Goal: Browse casually

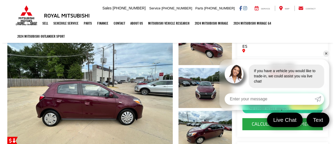
scroll to position [47, 0]
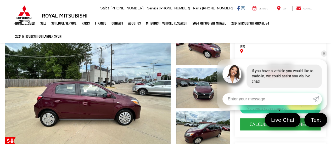
click at [114, 116] on link "Expand Photo 0" at bounding box center [87, 89] width 165 height 126
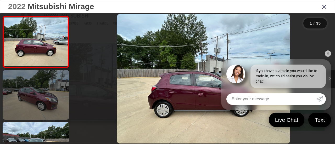
click at [43, 99] on link at bounding box center [36, 95] width 66 height 50
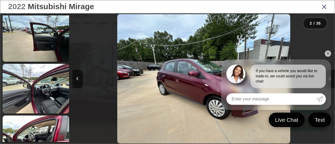
scroll to position [421, 0]
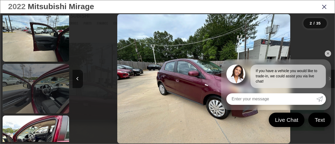
click at [48, 80] on link at bounding box center [36, 89] width 66 height 50
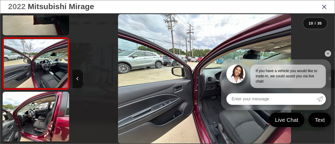
scroll to position [0, 2363]
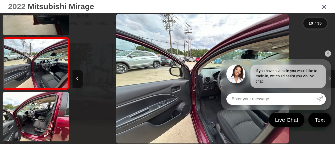
click at [326, 53] on link "✕" at bounding box center [328, 54] width 6 height 6
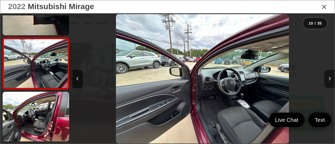
click at [329, 77] on icon "Next image" at bounding box center [330, 79] width 2 height 4
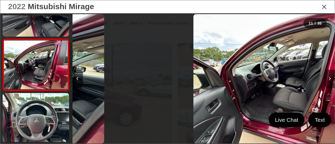
scroll to position [497, 0]
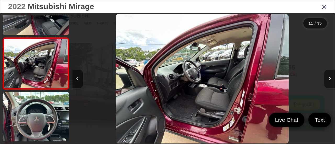
click at [329, 77] on icon "Next image" at bounding box center [330, 79] width 2 height 4
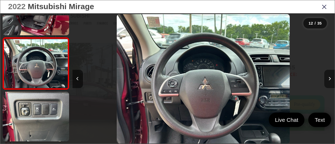
scroll to position [0, 2888]
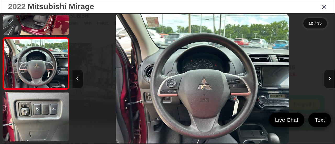
click at [329, 77] on icon "Next image" at bounding box center [330, 79] width 2 height 4
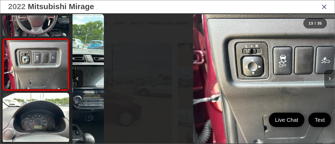
scroll to position [601, 0]
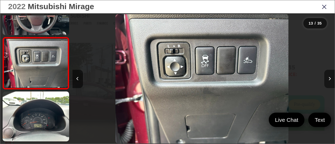
click at [329, 77] on icon "Next image" at bounding box center [330, 79] width 2 height 4
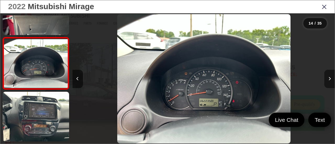
scroll to position [0, 3413]
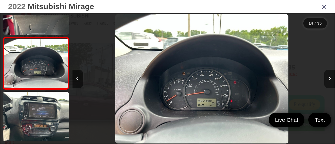
click at [329, 77] on icon "Next image" at bounding box center [330, 79] width 2 height 4
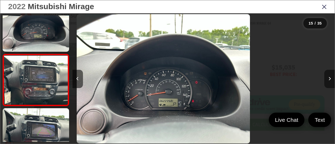
scroll to position [0, 0]
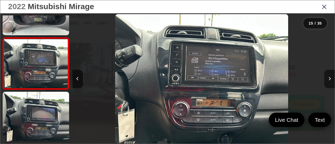
click at [329, 77] on icon "Next image" at bounding box center [330, 79] width 2 height 4
